Goal: Use online tool/utility: Utilize a website feature to perform a specific function

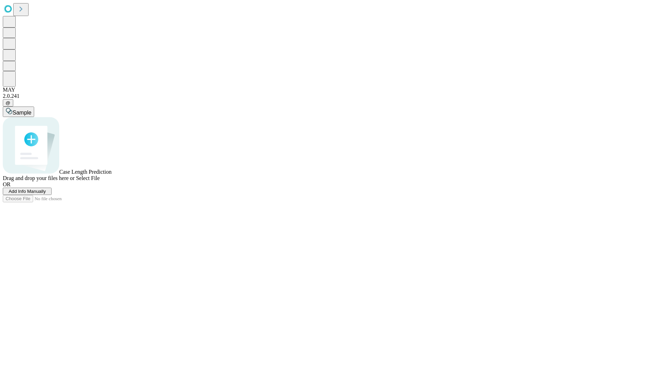
click at [46, 194] on span "Add Info Manually" at bounding box center [27, 191] width 37 height 5
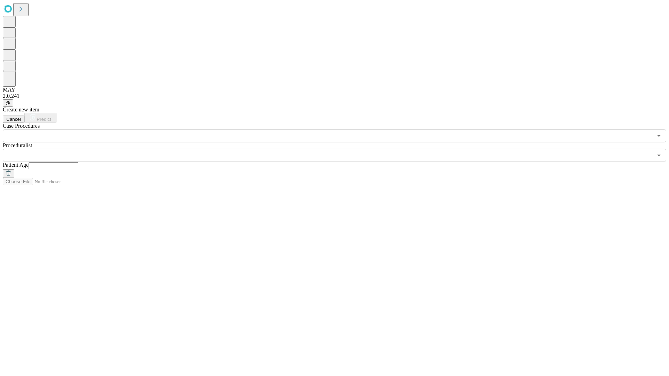
click at [78, 162] on input "text" at bounding box center [53, 165] width 49 height 7
type input "**"
click at [339, 149] on input "text" at bounding box center [328, 155] width 650 height 13
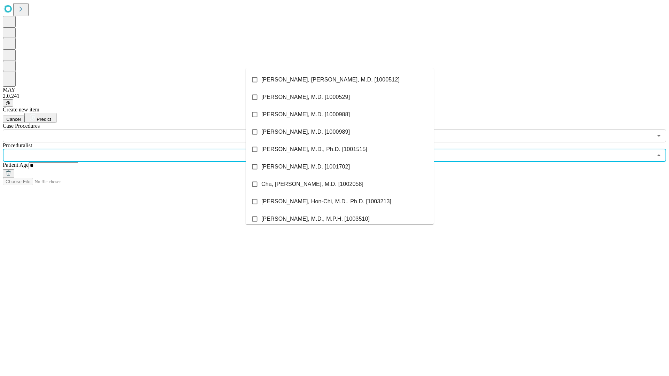
click at [340, 80] on li "[PERSON_NAME], [PERSON_NAME], M.D. [1000512]" at bounding box center [340, 79] width 188 height 17
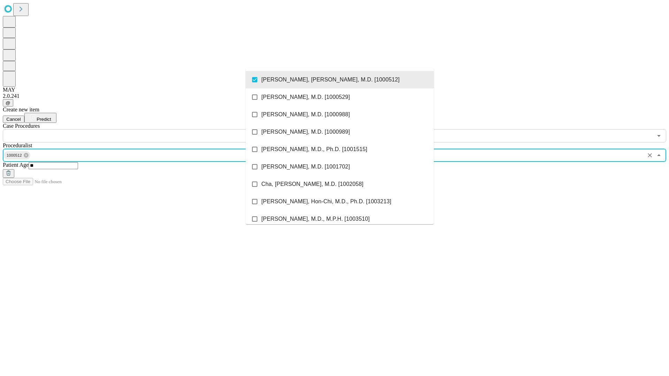
click at [146, 129] on input "text" at bounding box center [328, 135] width 650 height 13
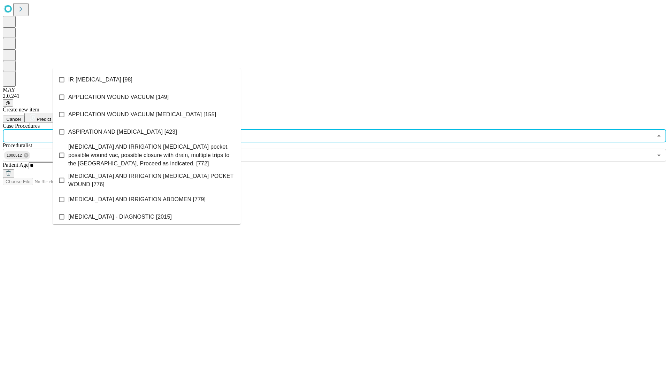
click at [147, 80] on li "IR [MEDICAL_DATA] [98]" at bounding box center [147, 79] width 188 height 17
click at [51, 117] on span "Predict" at bounding box center [44, 119] width 14 height 5
